Goal: Transaction & Acquisition: Obtain resource

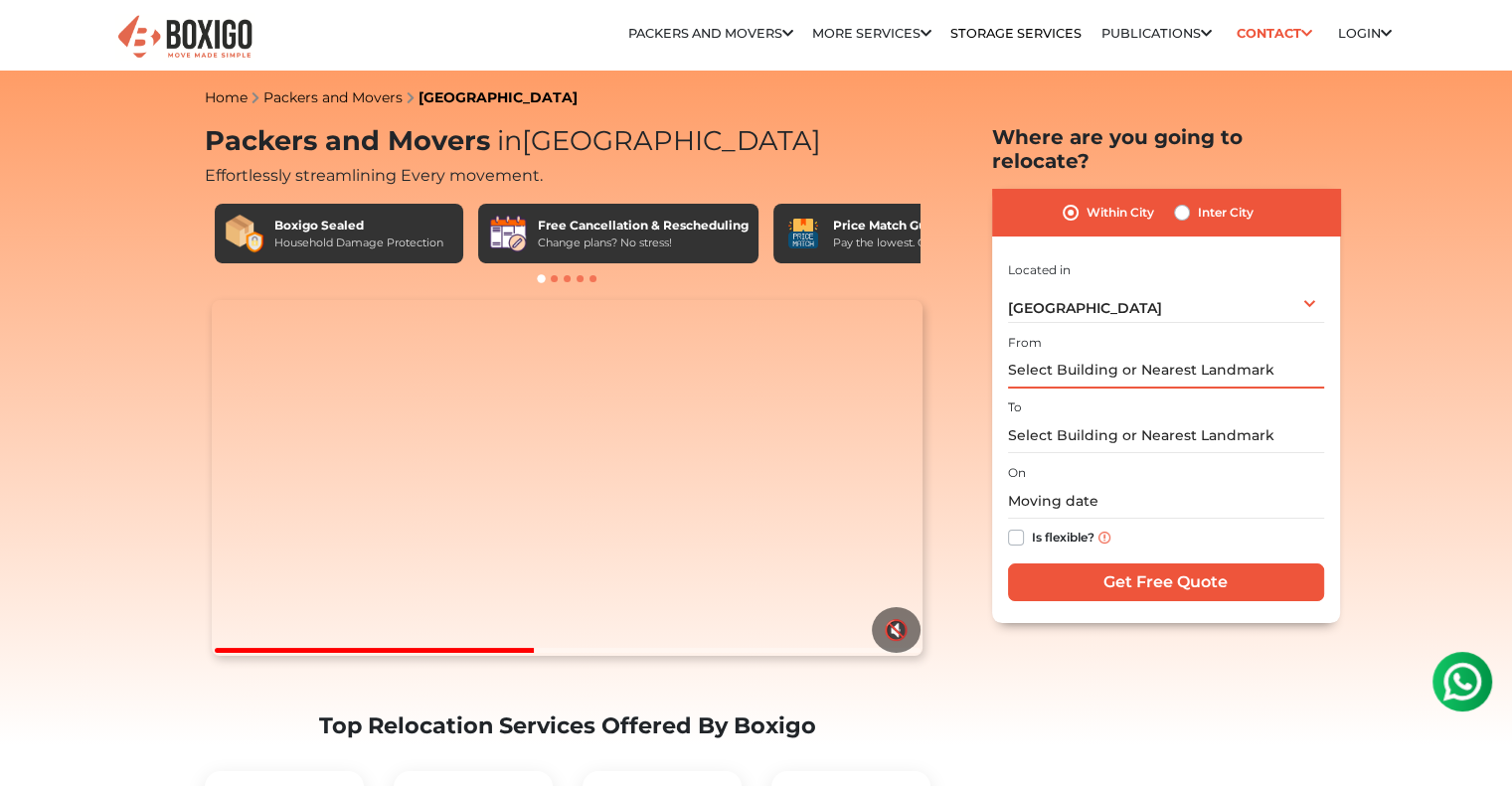
click at [1080, 354] on input "text" at bounding box center [1165, 371] width 316 height 35
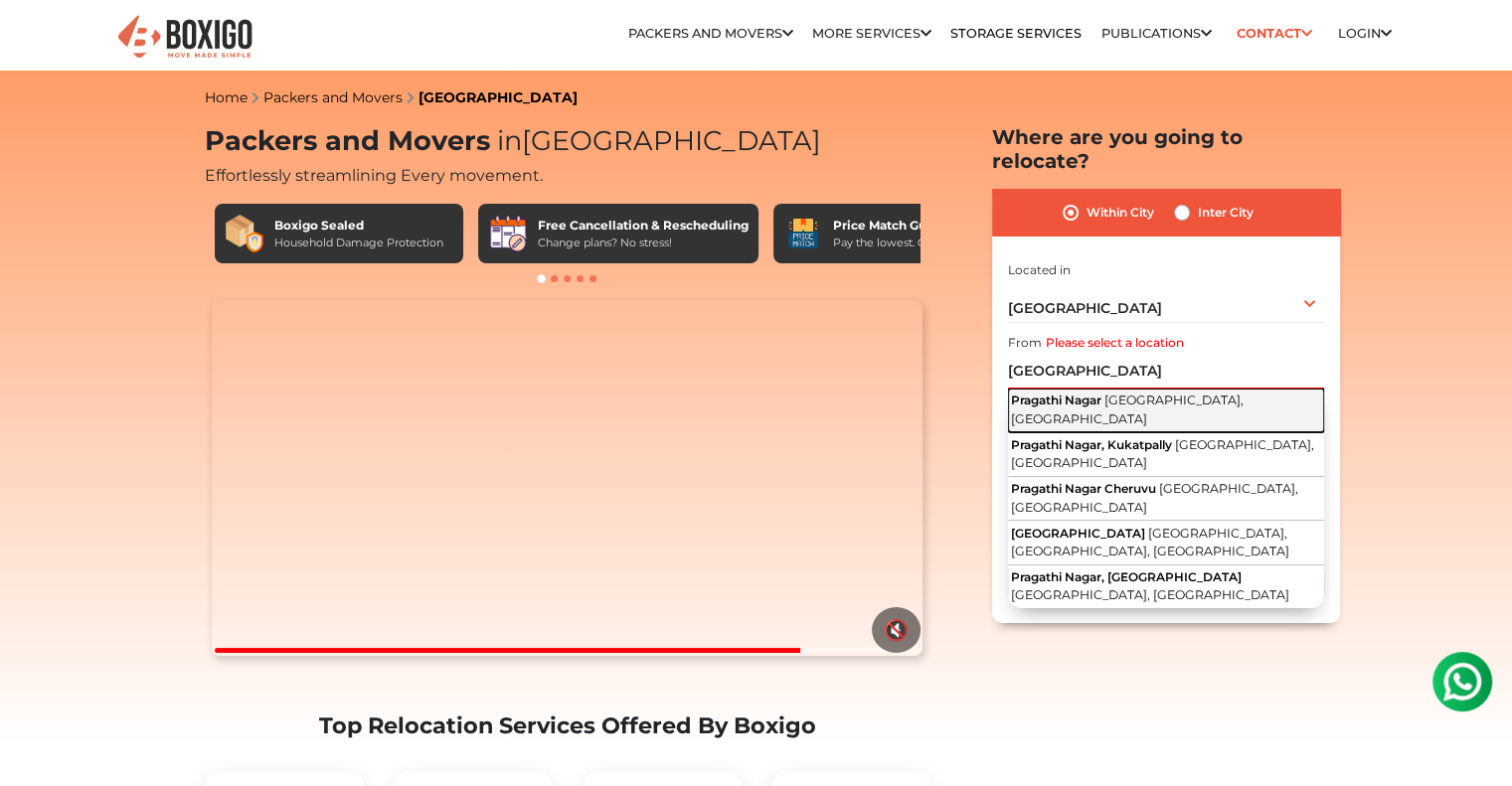
click at [1120, 393] on span "[GEOGRAPHIC_DATA], [GEOGRAPHIC_DATA]" at bounding box center [1128, 409] width 233 height 34
type input "[GEOGRAPHIC_DATA], [GEOGRAPHIC_DATA], [GEOGRAPHIC_DATA]"
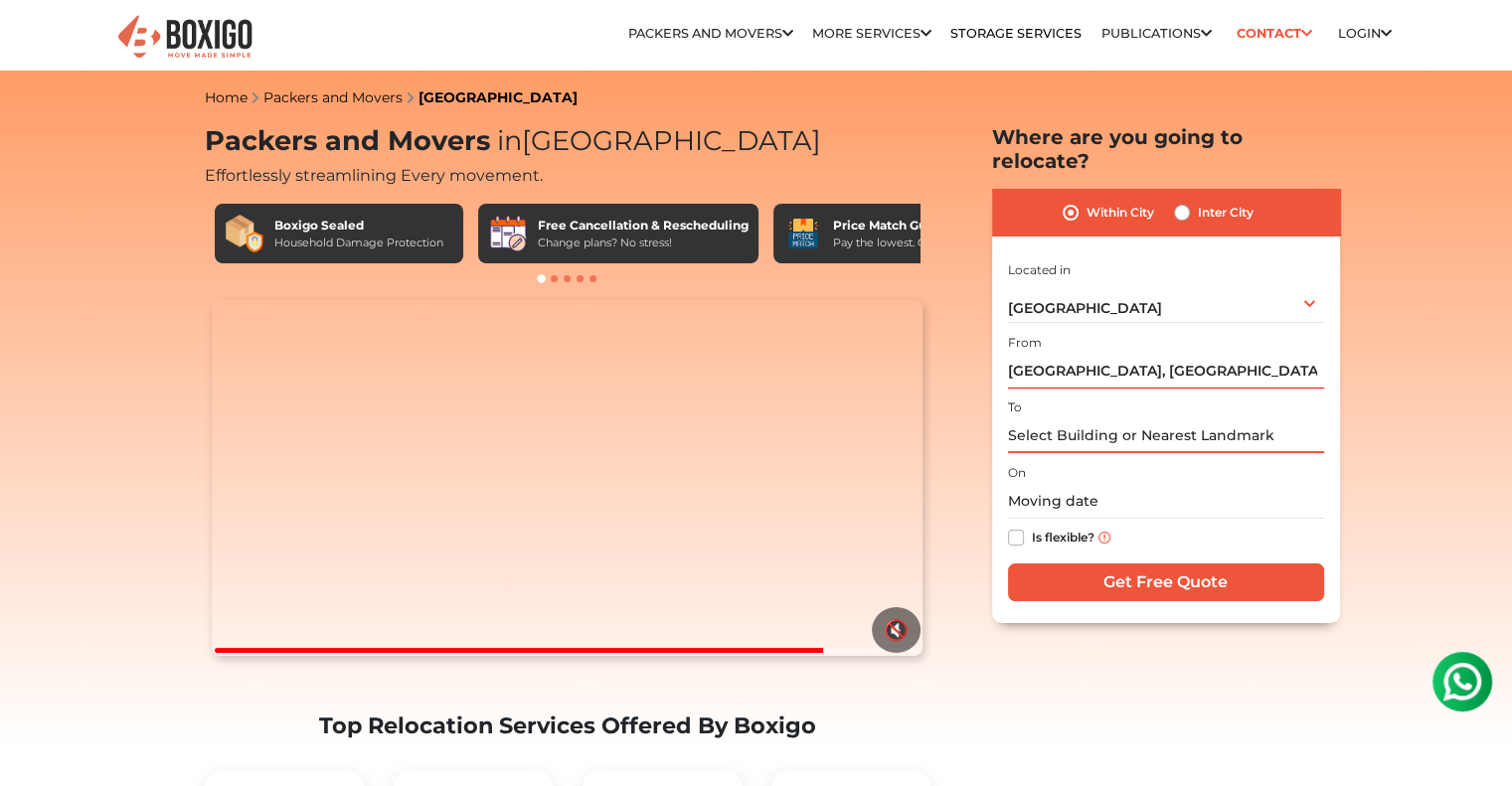
click at [1041, 418] on input "text" at bounding box center [1165, 435] width 316 height 35
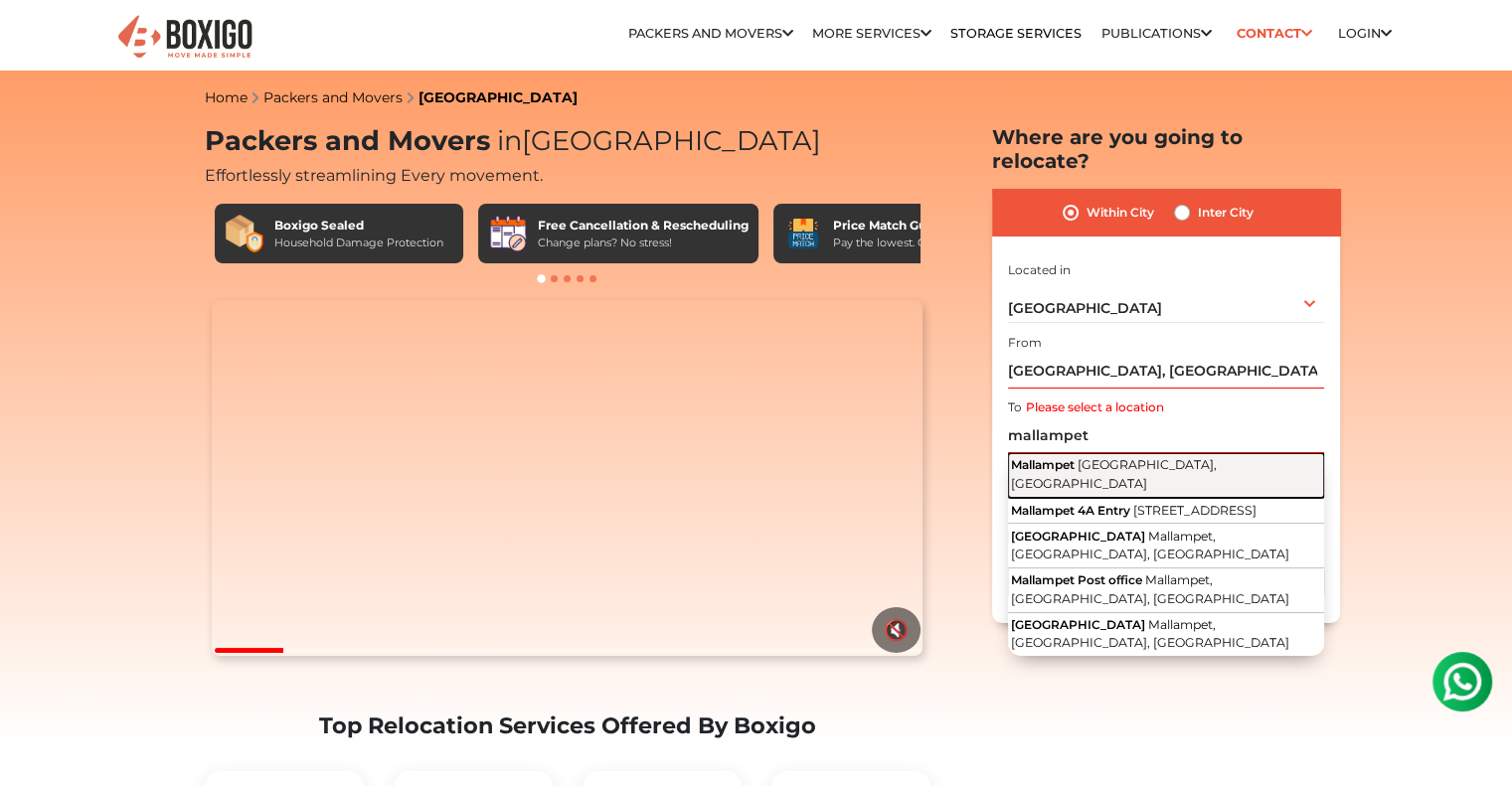
click at [1139, 457] on span "[GEOGRAPHIC_DATA], [GEOGRAPHIC_DATA]" at bounding box center [1114, 474] width 206 height 34
type input "Mallampet, [GEOGRAPHIC_DATA], [GEOGRAPHIC_DATA]"
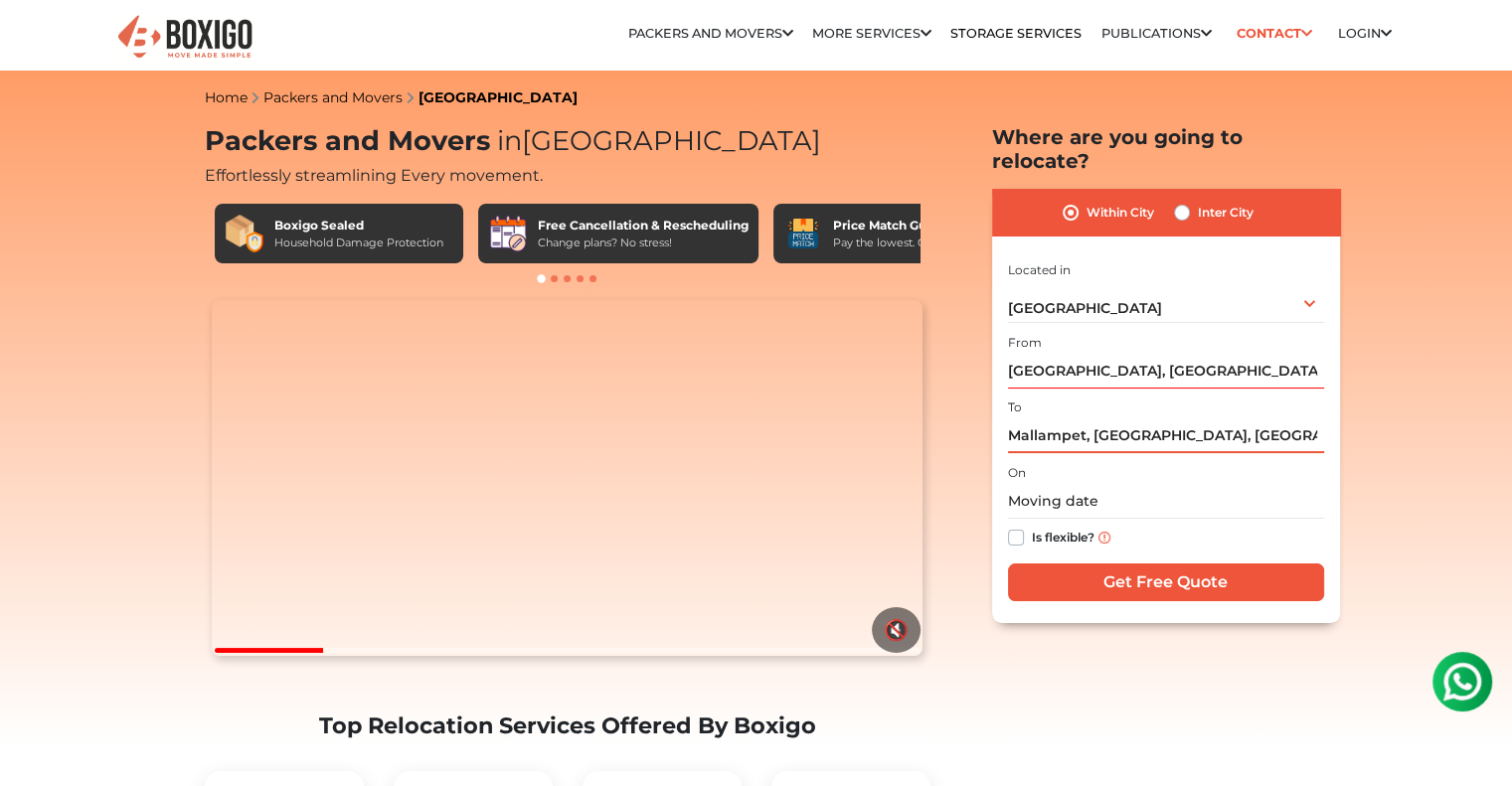
click at [1121, 418] on input "Mallampet, [GEOGRAPHIC_DATA], [GEOGRAPHIC_DATA]" at bounding box center [1165, 435] width 316 height 35
drag, startPoint x: 1268, startPoint y: 415, endPoint x: 949, endPoint y: 434, distance: 319.6
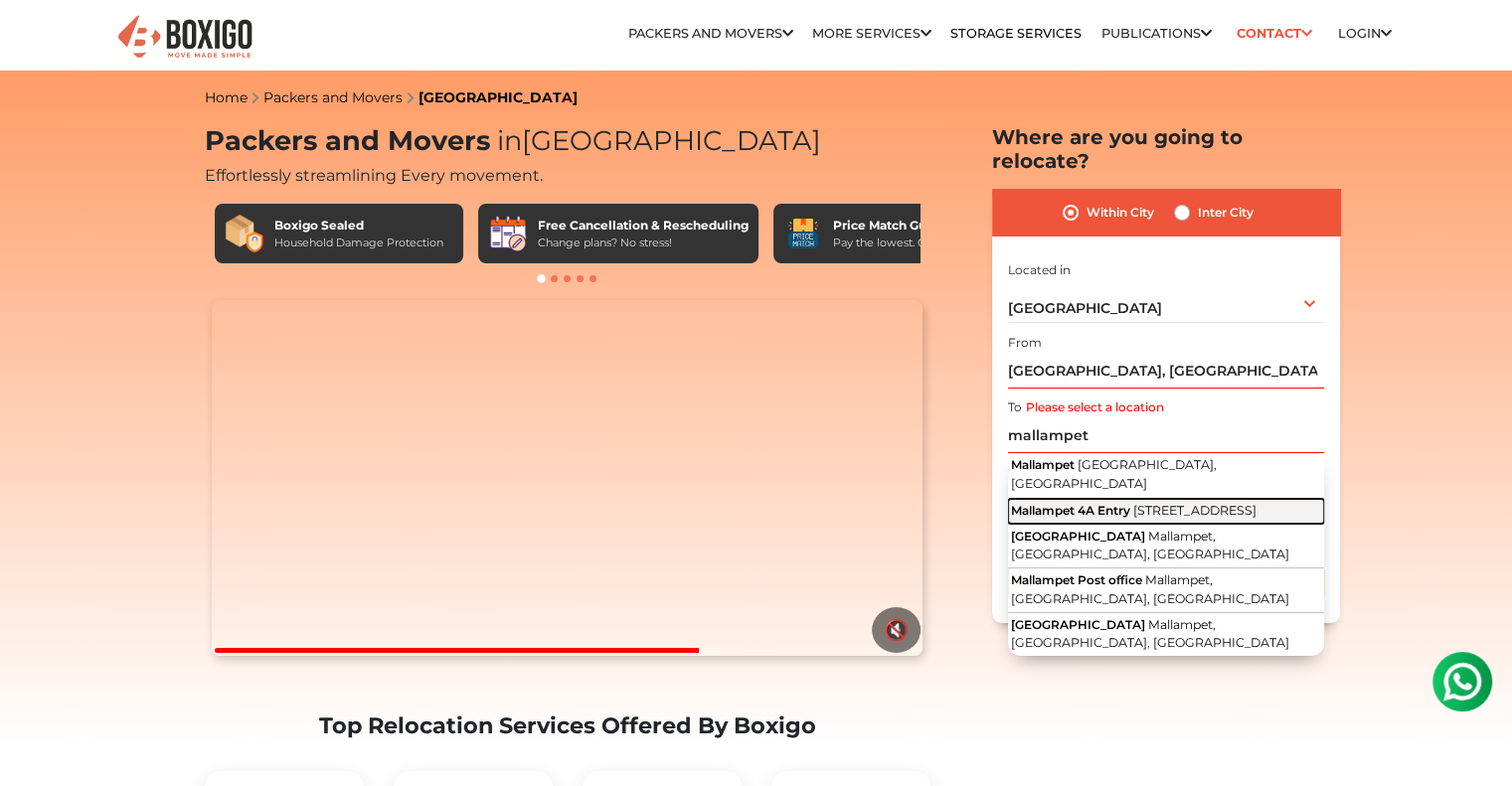
click at [1054, 503] on span "Mallampet 4A Entry" at bounding box center [1071, 510] width 120 height 15
type input "Mallampet 4A Entry, KVR [STREET_ADDRESS]"
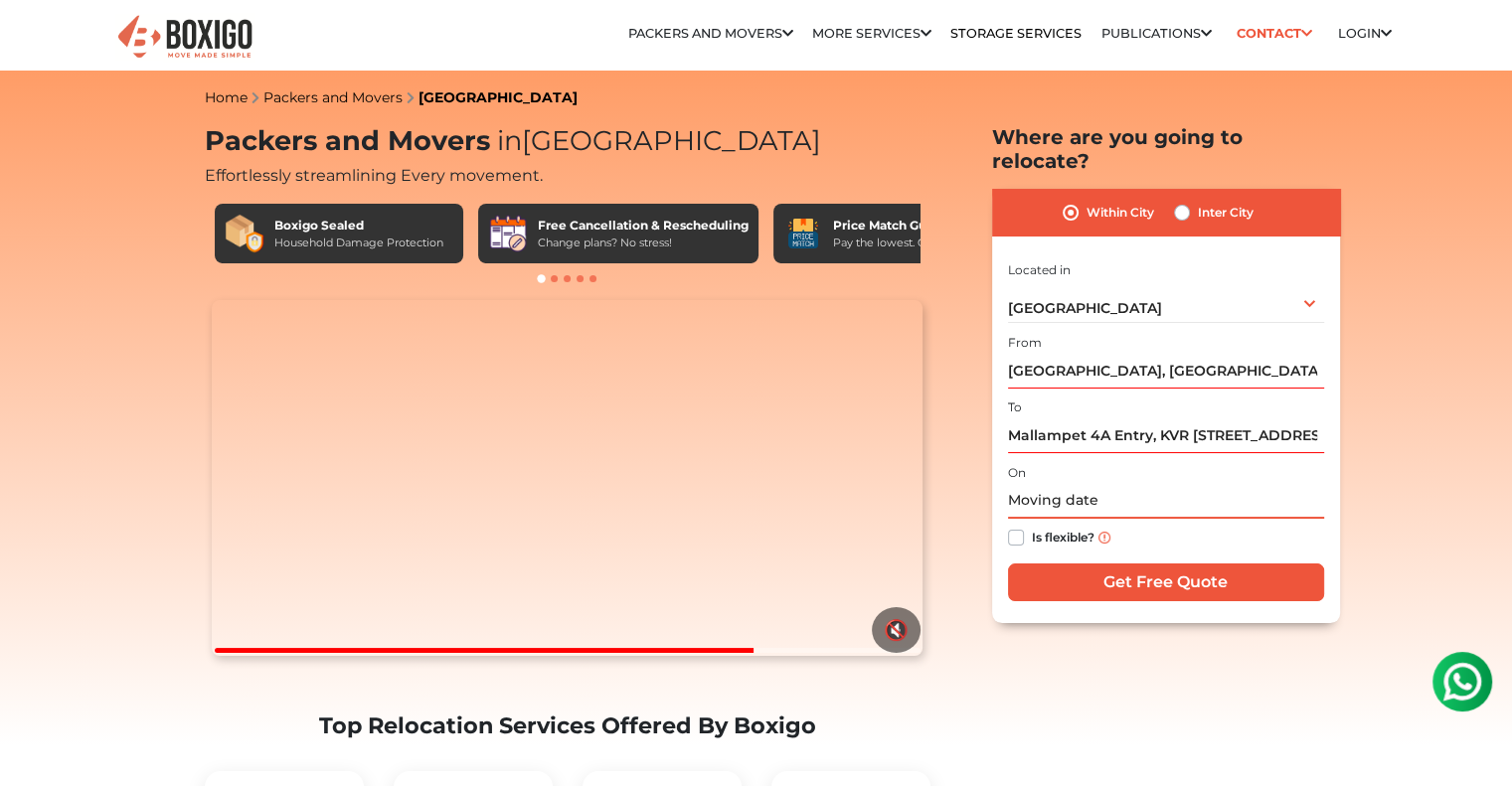
click at [1058, 484] on input "text" at bounding box center [1165, 501] width 316 height 35
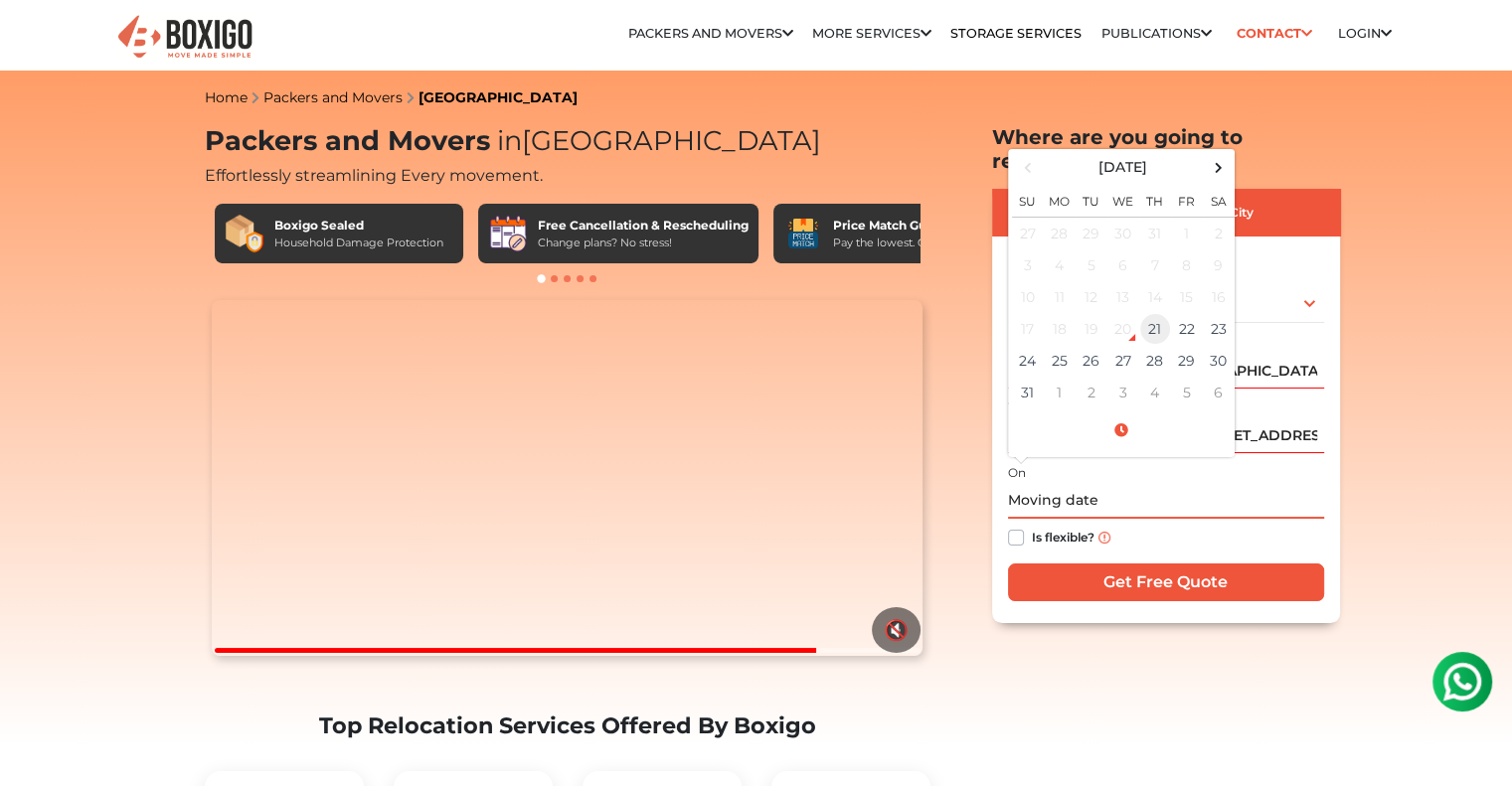
click at [1161, 313] on td "21" at bounding box center [1155, 329] width 32 height 32
type input "[DATE] 11:25 PM"
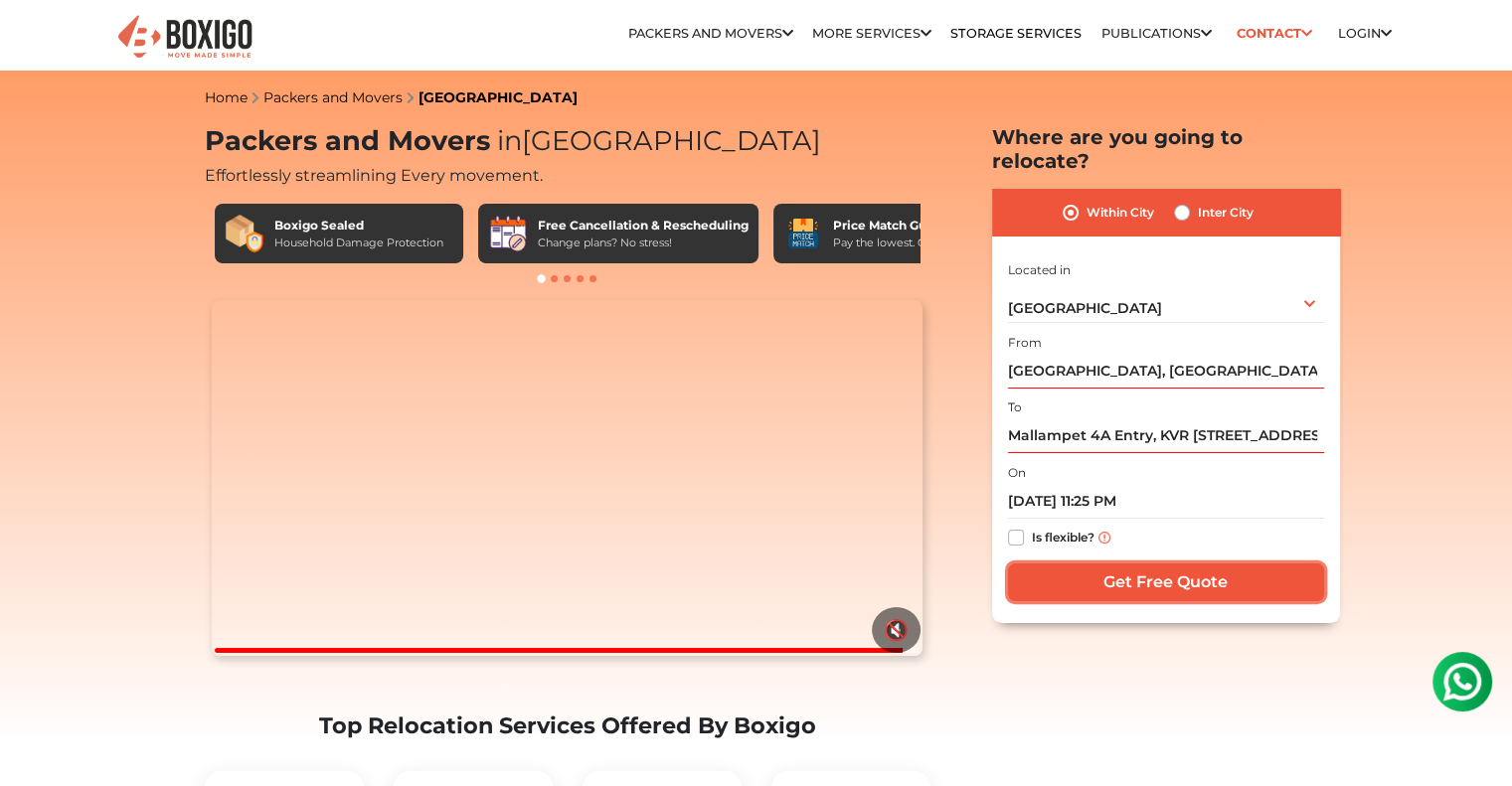
click at [1153, 564] on input "Get Free Quote" at bounding box center [1165, 583] width 316 height 38
